Goal: Task Accomplishment & Management: Manage account settings

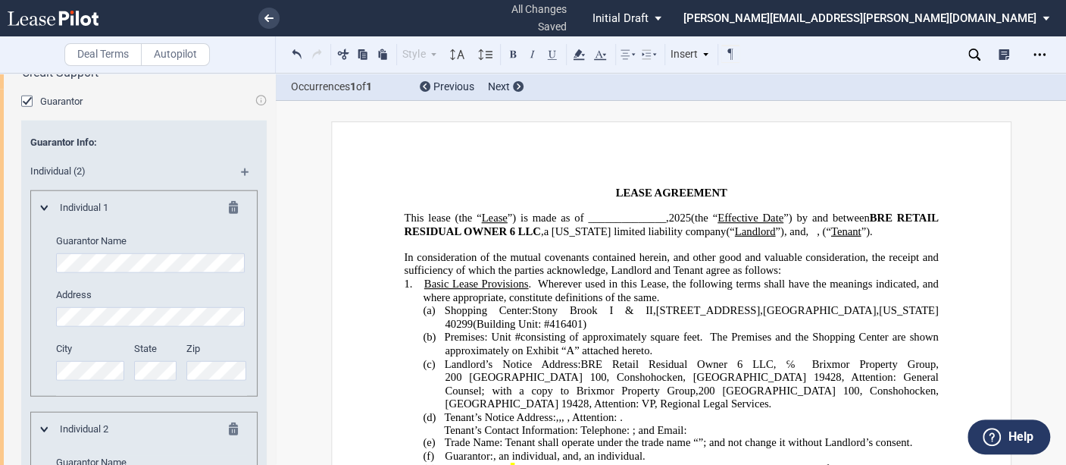
scroll to position [1792, 0]
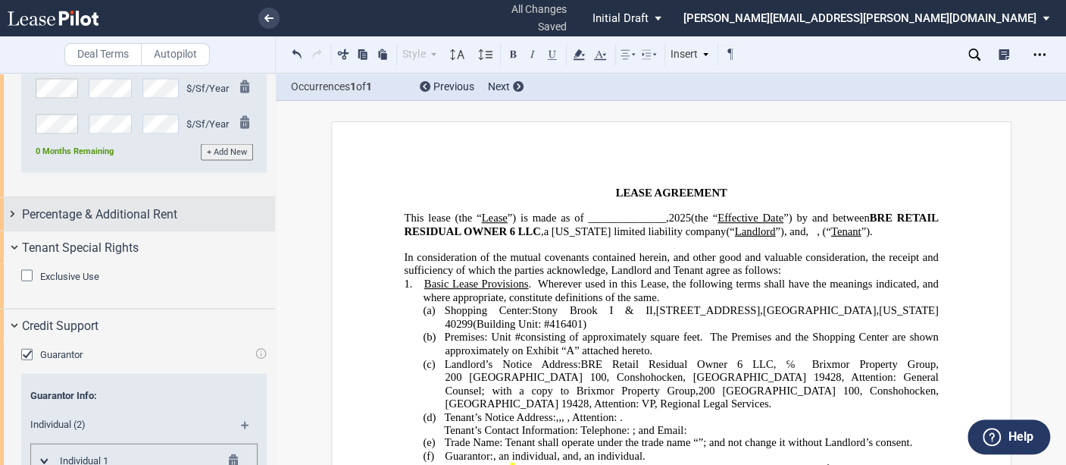
click at [11, 230] on div "Percentage & Additional Rent" at bounding box center [137, 214] width 275 height 33
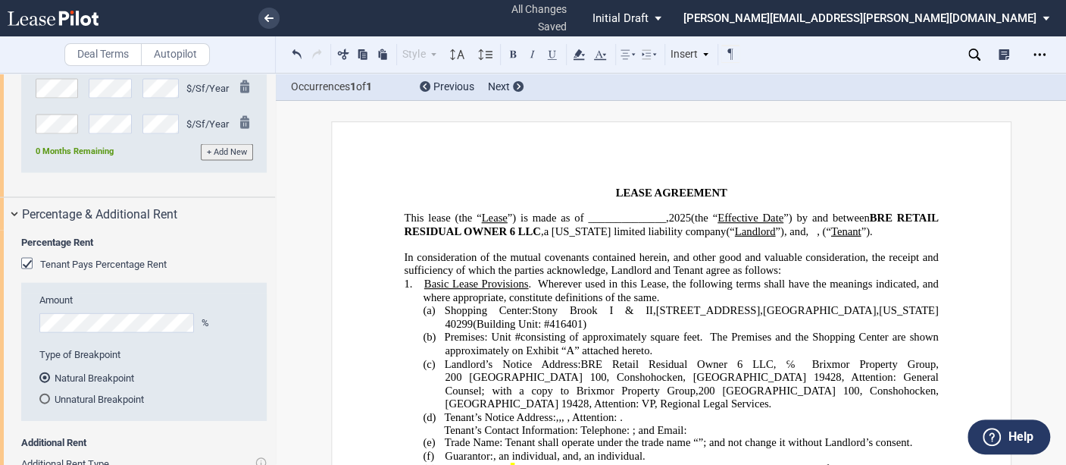
click at [28, 273] on div "Tenant Pays Percentage Rent" at bounding box center [28, 265] width 15 height 15
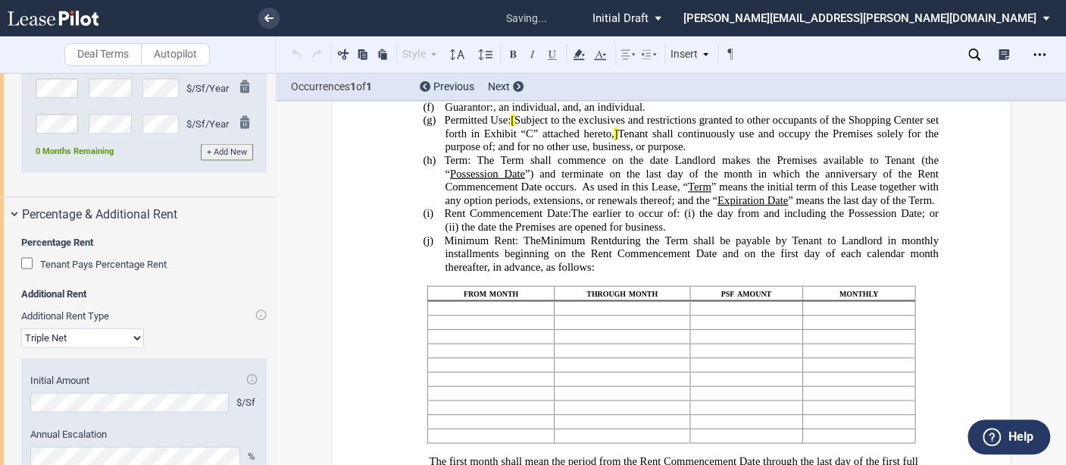
scroll to position [646, 0]
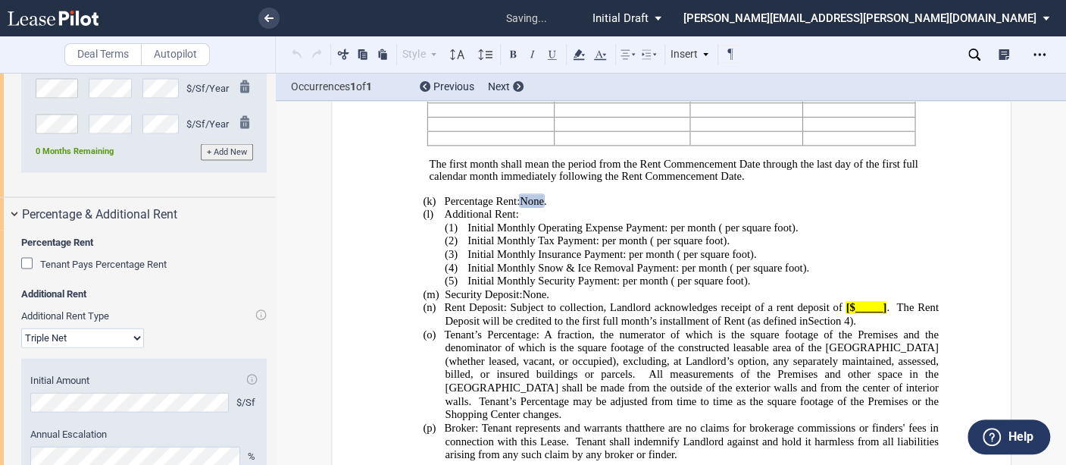
click at [119, 348] on select "Modified Gross Gross Triple Net" at bounding box center [82, 338] width 123 height 20
click at [21, 348] on select "Modified Gross Gross Triple Net" at bounding box center [82, 338] width 123 height 20
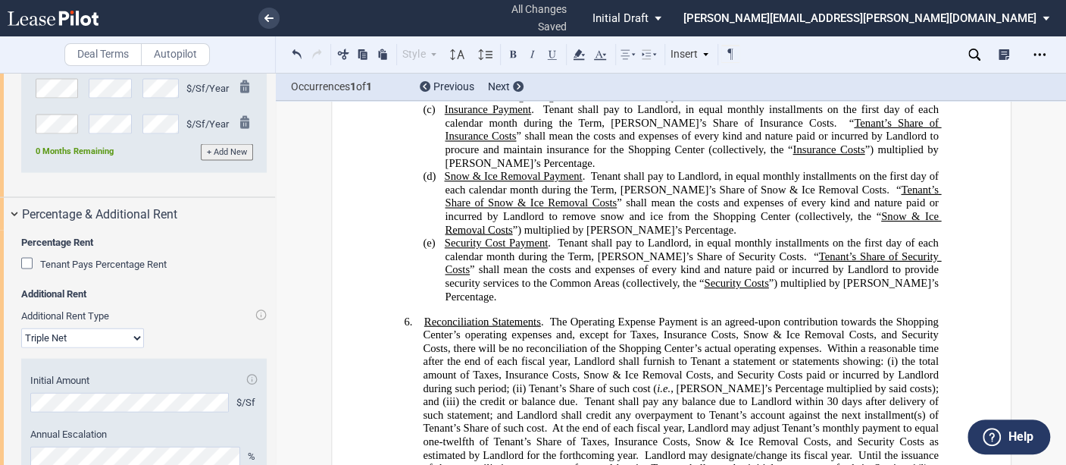
scroll to position [1825, 0]
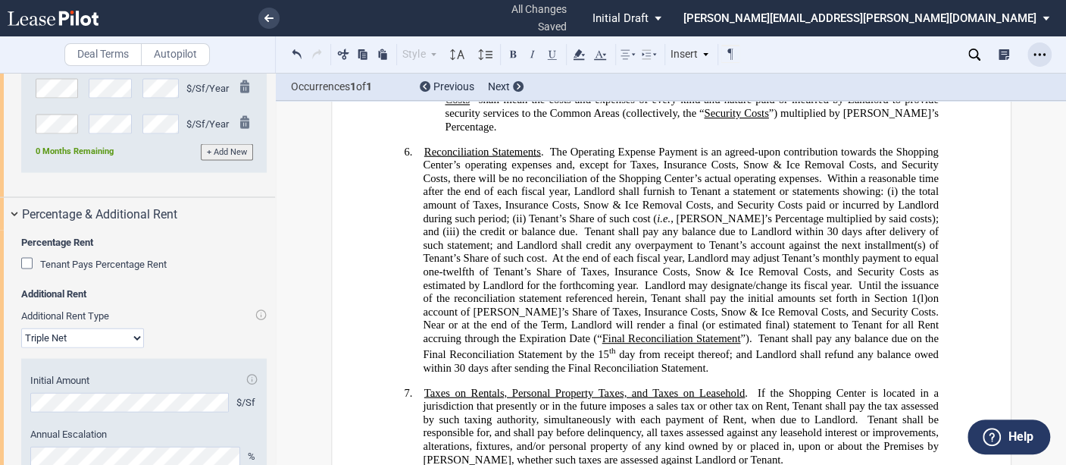
click at [1032, 51] on div "Open Lease options menu" at bounding box center [1040, 54] width 24 height 24
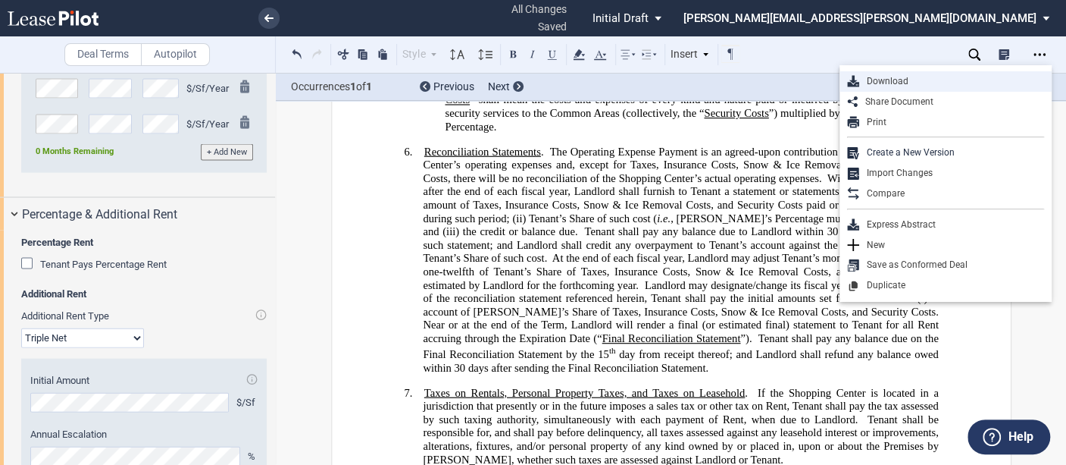
click at [975, 75] on div "Download" at bounding box center [951, 81] width 185 height 13
